Goal: Check status: Check status

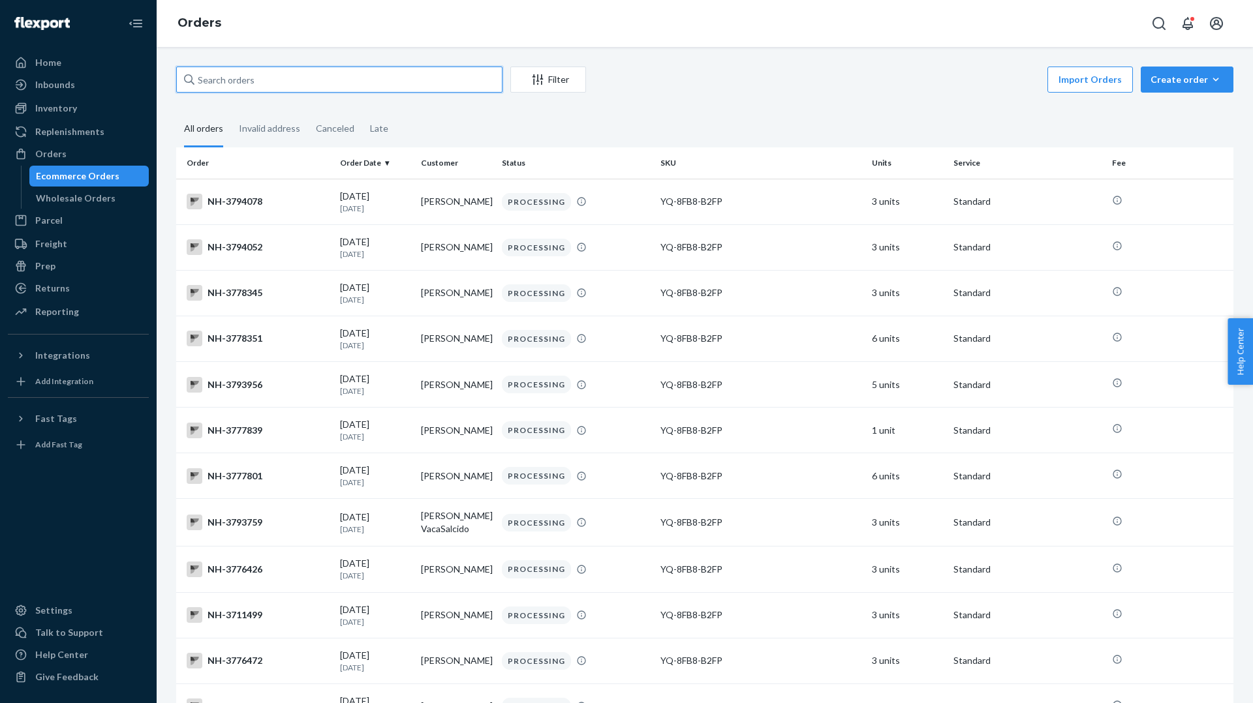
click at [441, 89] on input "text" at bounding box center [339, 80] width 326 height 26
paste input "3427857"
type input "3427857"
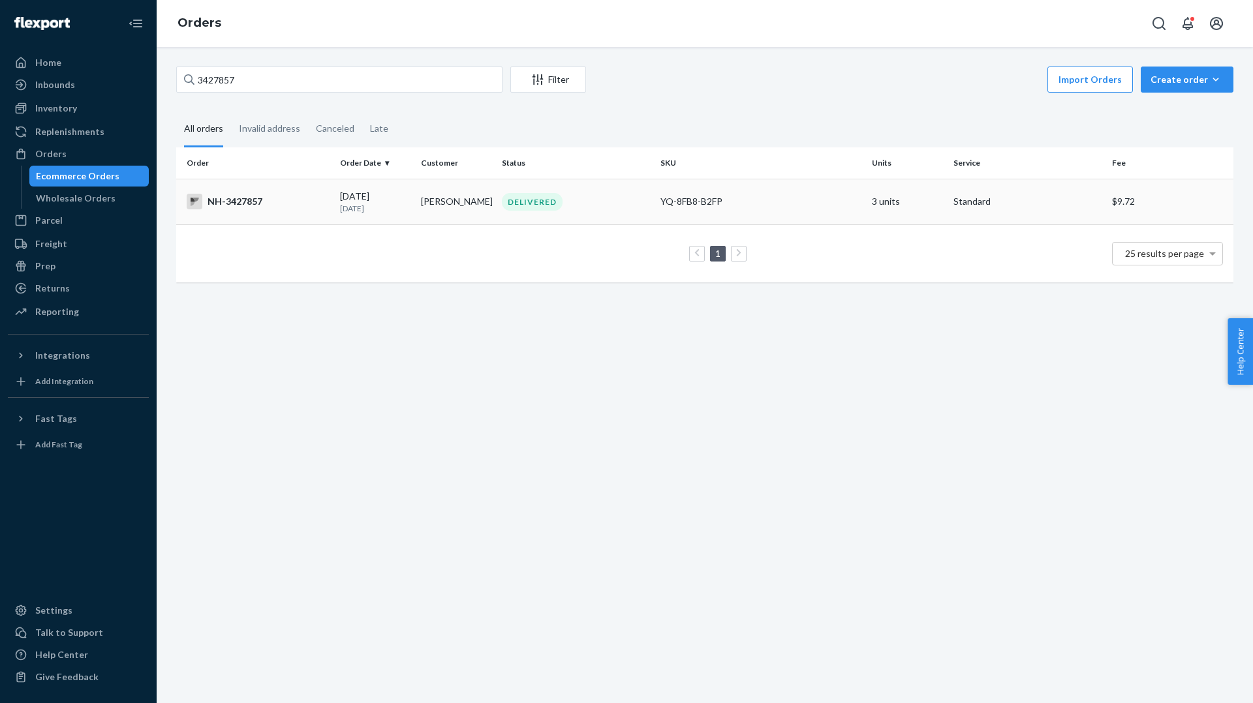
click at [574, 179] on td "DELIVERED" at bounding box center [576, 202] width 159 height 46
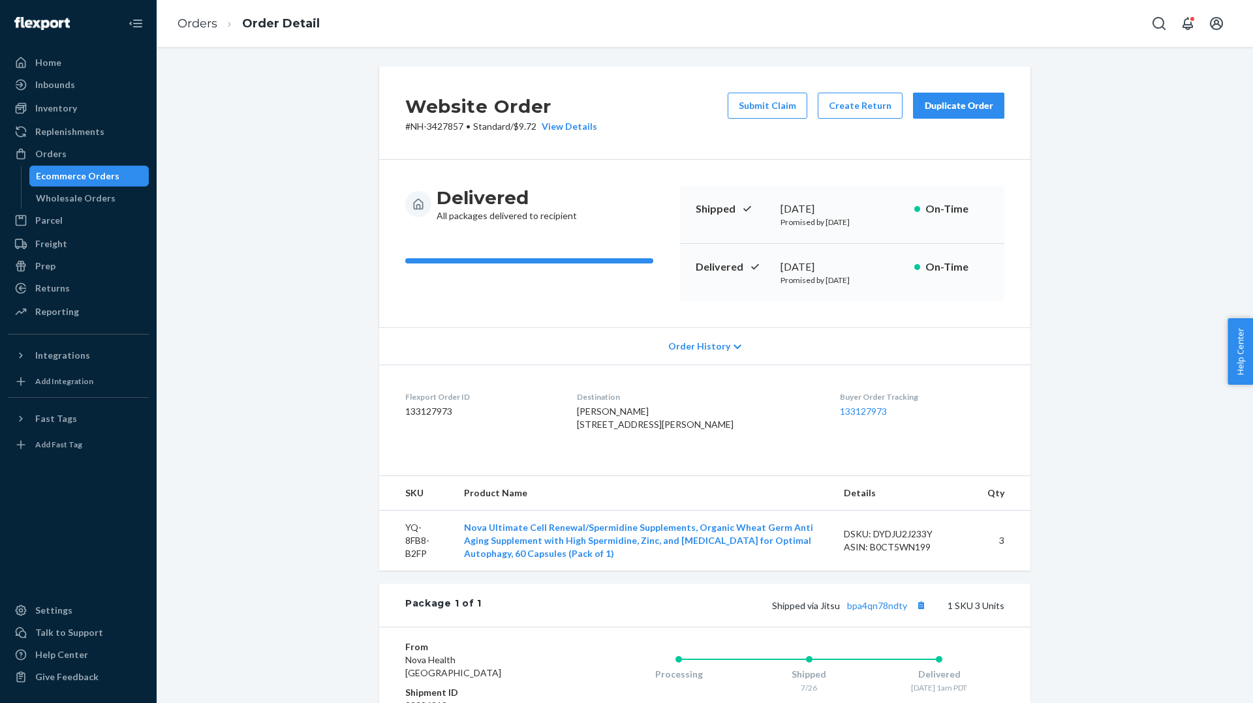
drag, startPoint x: 616, startPoint y: 465, endPoint x: 589, endPoint y: 415, distance: 56.9
click at [589, 415] on dl "Flexport Order ID 133127973 Destination [PERSON_NAME] [STREET_ADDRESS][PERSON_N…" at bounding box center [704, 414] width 651 height 98
copy span "[PERSON_NAME] [STREET_ADDRESS][PERSON_NAME]"
click at [83, 151] on div "Orders" at bounding box center [78, 154] width 138 height 18
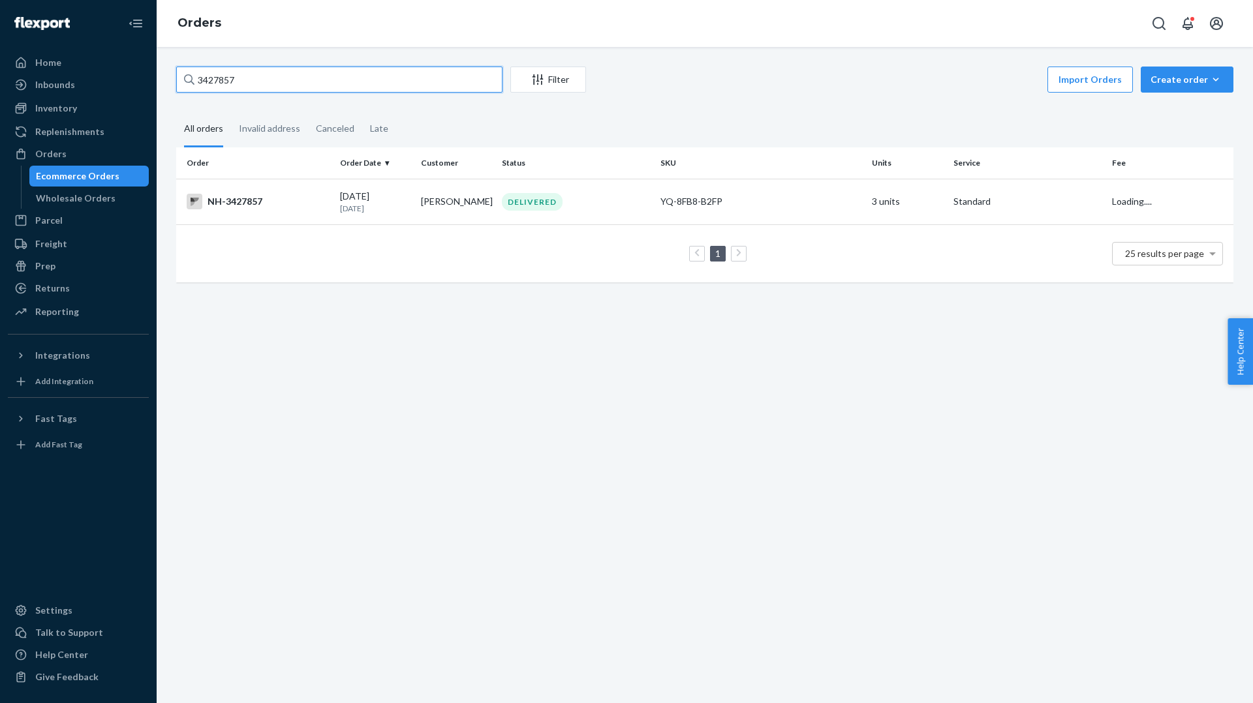
click at [273, 89] on input "3427857" at bounding box center [339, 80] width 326 height 26
paste input "[PERSON_NAME]"
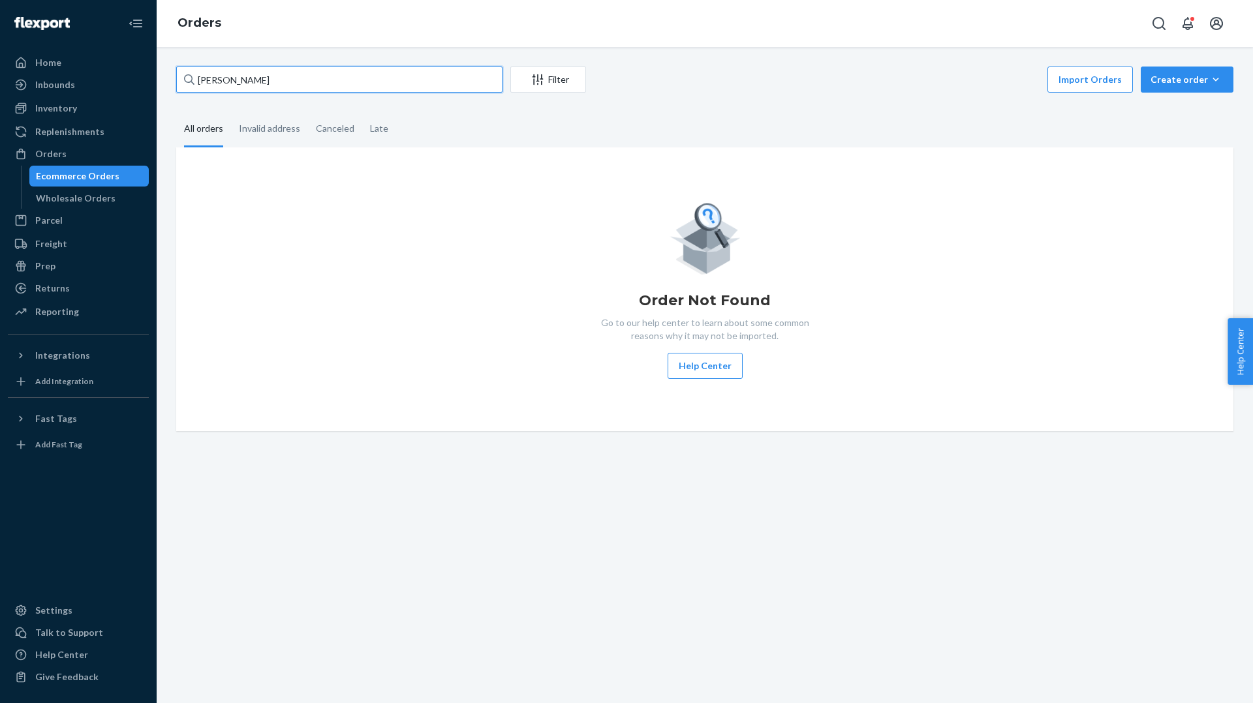
type input "[PERSON_NAME]"
